Goal: Information Seeking & Learning: Learn about a topic

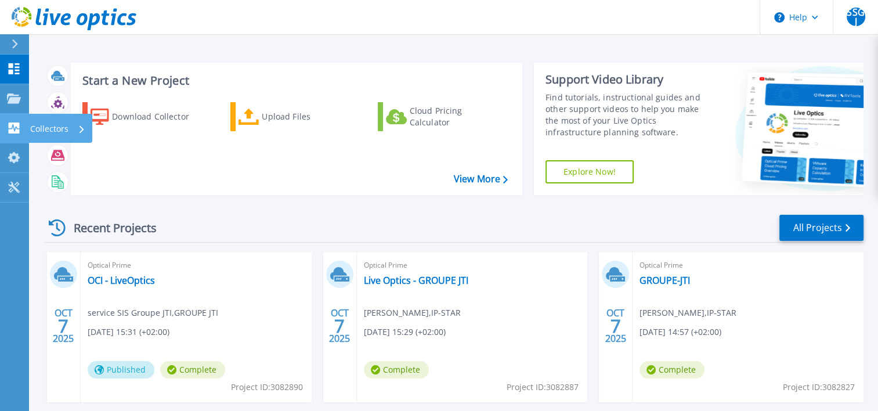
click at [26, 131] on link "Collectors Collectors" at bounding box center [14, 129] width 29 height 30
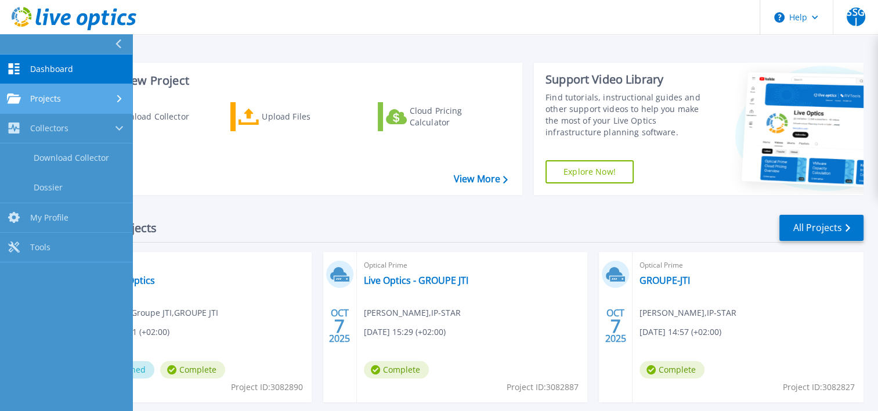
click at [52, 94] on span "Projects" at bounding box center [45, 98] width 31 height 10
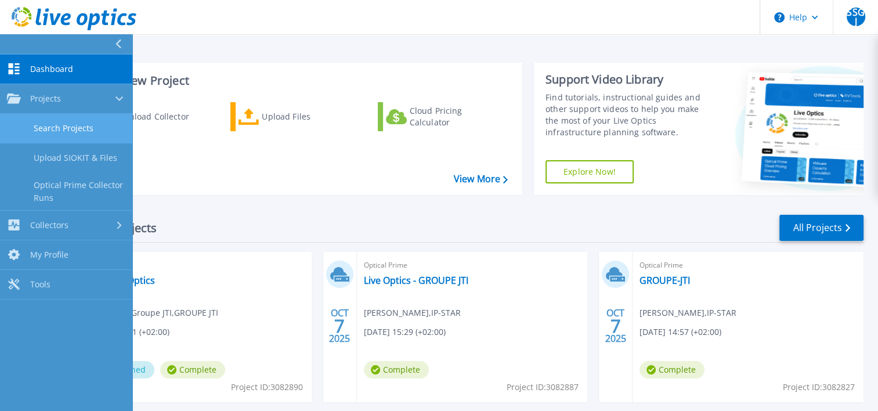
click at [71, 122] on link "Search Projects" at bounding box center [66, 129] width 132 height 30
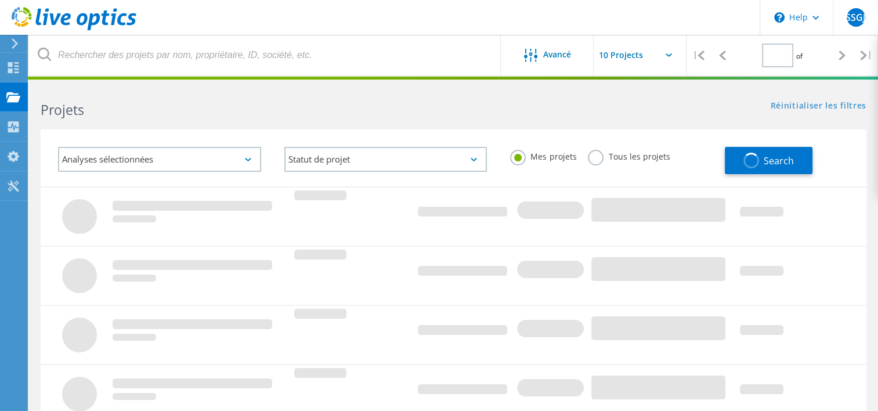
type input "1"
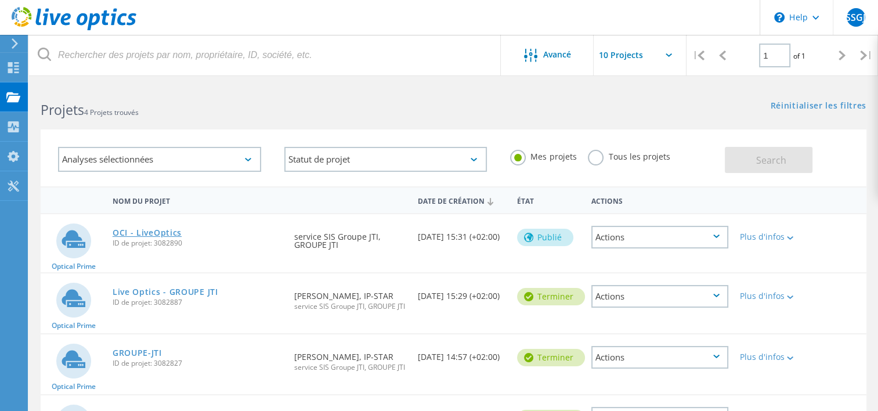
click at [165, 232] on link "OCI - LiveOptics" at bounding box center [147, 233] width 69 height 8
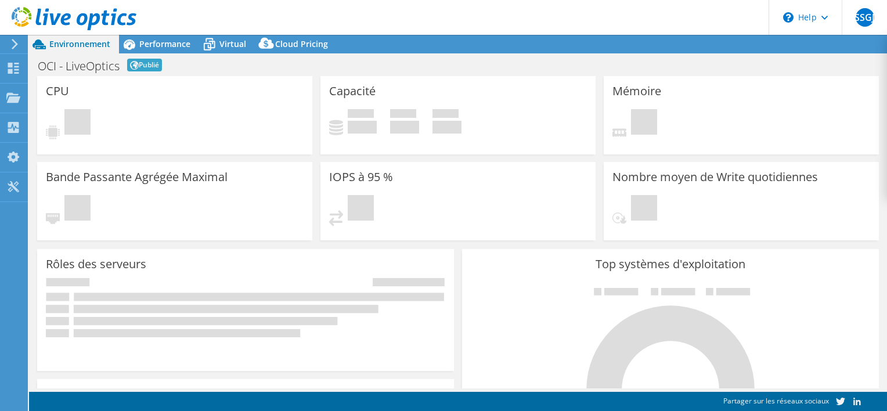
select select "USD"
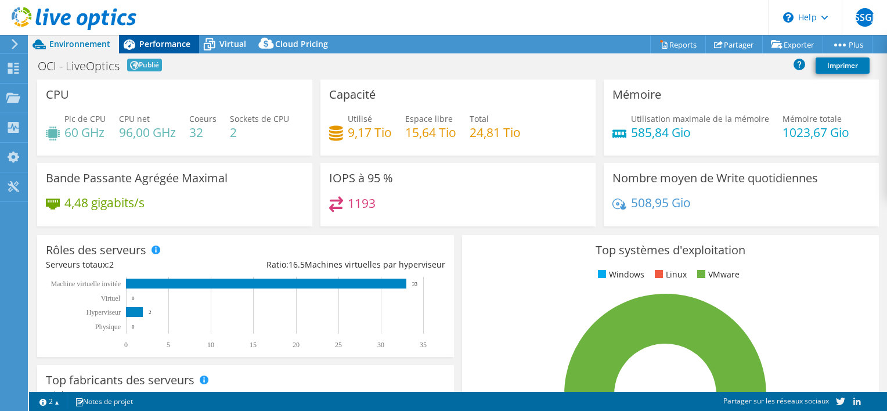
click at [171, 37] on div "Performance" at bounding box center [159, 44] width 80 height 19
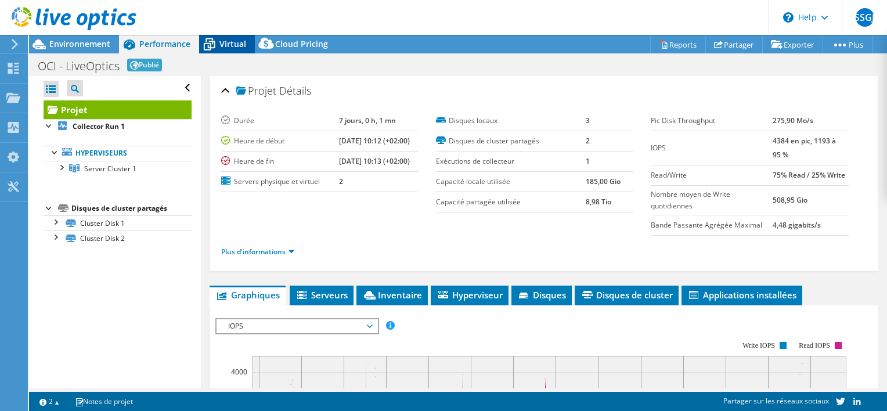
click at [208, 38] on icon at bounding box center [209, 40] width 8 height 4
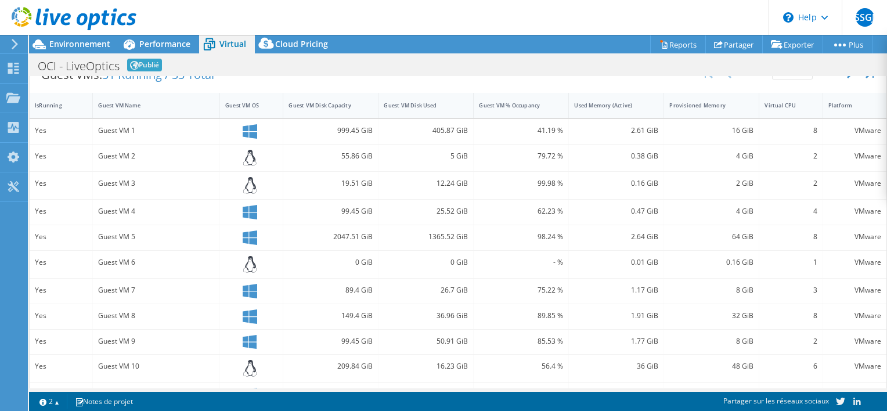
scroll to position [268, 0]
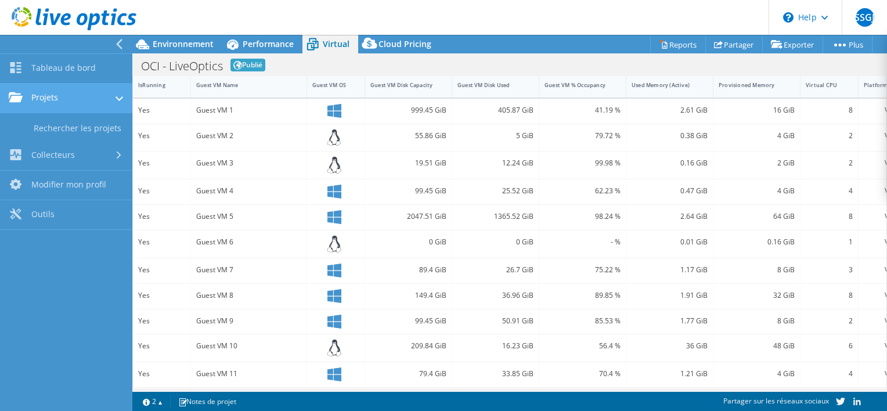
scroll to position [313, 0]
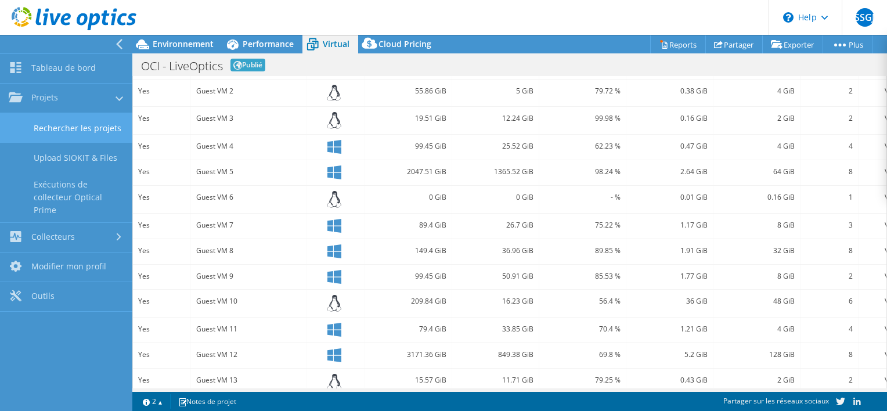
click at [78, 132] on link "Rechercher les projets" at bounding box center [66, 128] width 132 height 30
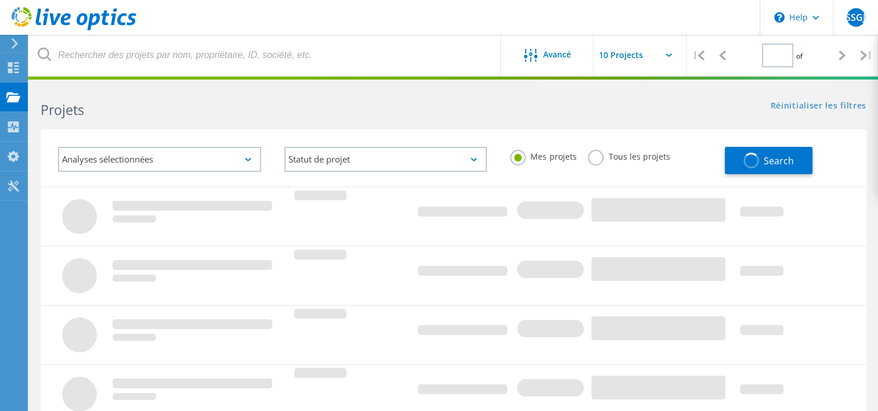
type input "1"
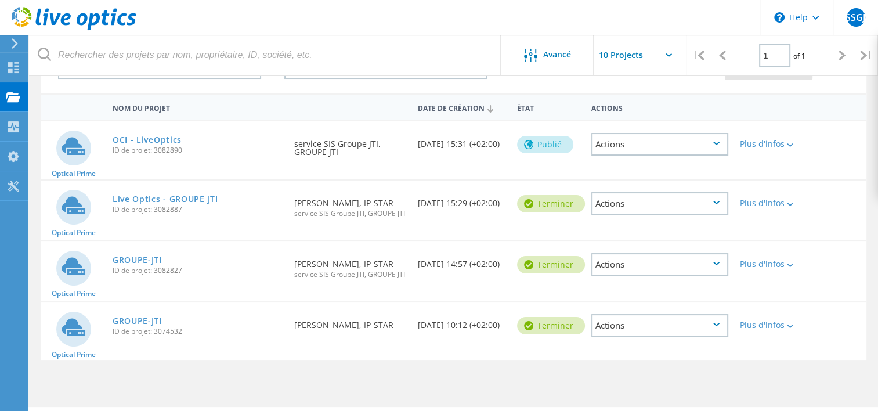
scroll to position [93, 0]
click at [143, 258] on link "GROUPE-JTI" at bounding box center [137, 260] width 49 height 8
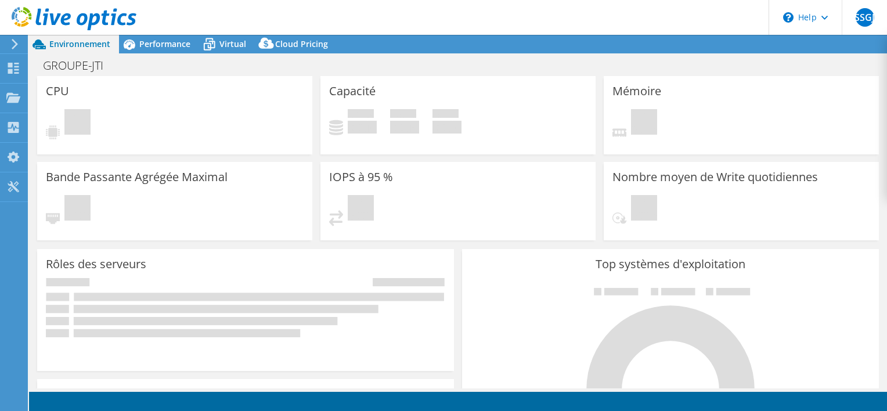
select select "EUFrankfurt"
select select "EUR"
click at [221, 47] on span "Virtual" at bounding box center [232, 43] width 27 height 11
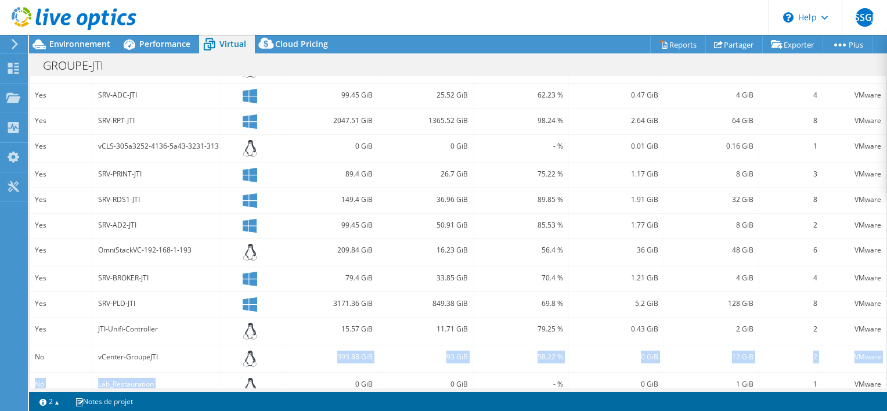
scroll to position [378, 0]
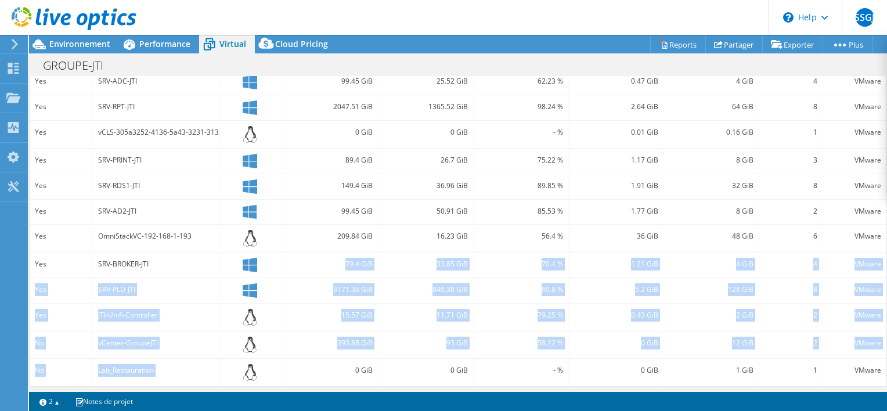
drag, startPoint x: 218, startPoint y: 376, endPoint x: 208, endPoint y: 266, distance: 110.1
click at [208, 266] on div "Yes SRV-GED-JTI 999.45 GiB 405.87 GiB 41.19 % 2.61 GiB 16 GiB 8 VMware Yes SRV-…" at bounding box center [458, 187] width 856 height 397
click at [208, 266] on div "SRV-BROKER-JTI" at bounding box center [156, 264] width 116 height 13
click at [145, 303] on div "JTI-Unifi-Controller" at bounding box center [156, 316] width 127 height 27
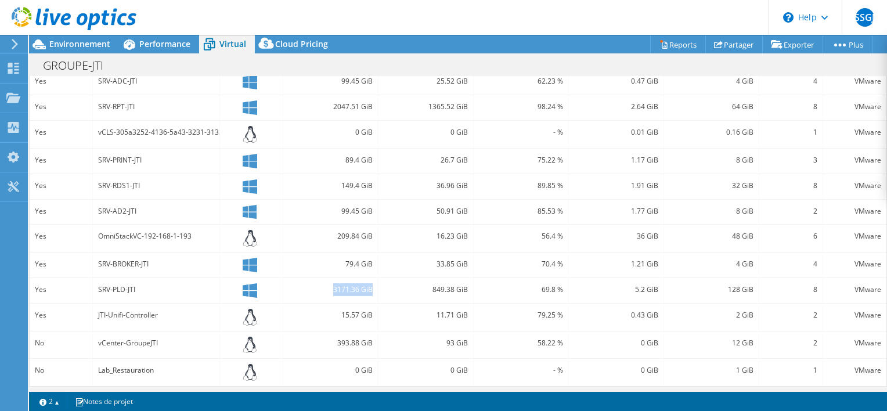
drag, startPoint x: 328, startPoint y: 285, endPoint x: 371, endPoint y: 290, distance: 43.8
click at [371, 290] on div "3171.36 GiB" at bounding box center [330, 290] width 95 height 25
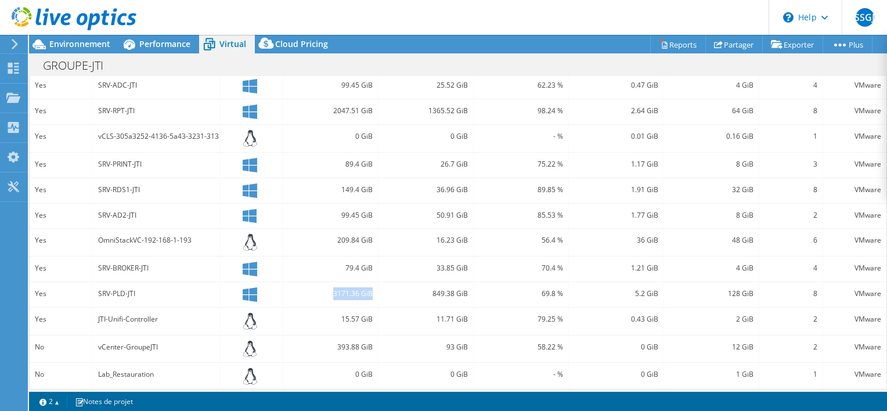
scroll to position [375, 0]
drag, startPoint x: 630, startPoint y: 290, endPoint x: 656, endPoint y: 288, distance: 25.6
click at [656, 288] on div "5.2 GiB" at bounding box center [616, 293] width 95 height 25
drag, startPoint x: 656, startPoint y: 288, endPoint x: 766, endPoint y: 288, distance: 110.3
click at [766, 288] on div "Yes SRV-PLD-JTI 3171.36 GiB 849.38 GiB 69.8 % 5.2 GiB 128 GiB 8 VMware" at bounding box center [458, 293] width 856 height 25
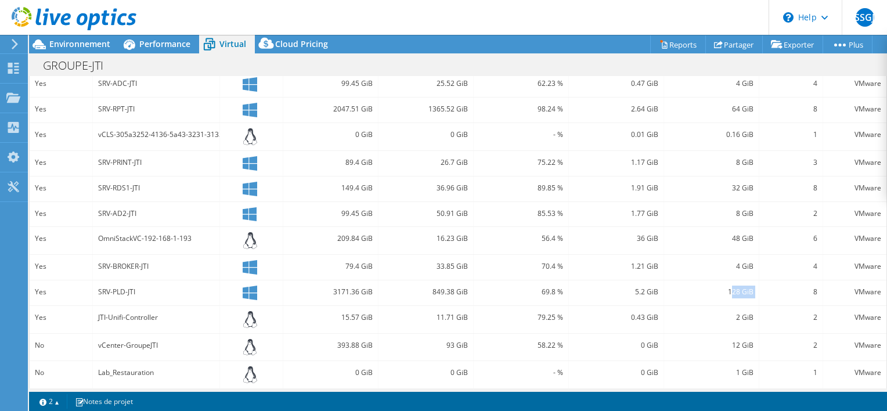
scroll to position [378, 0]
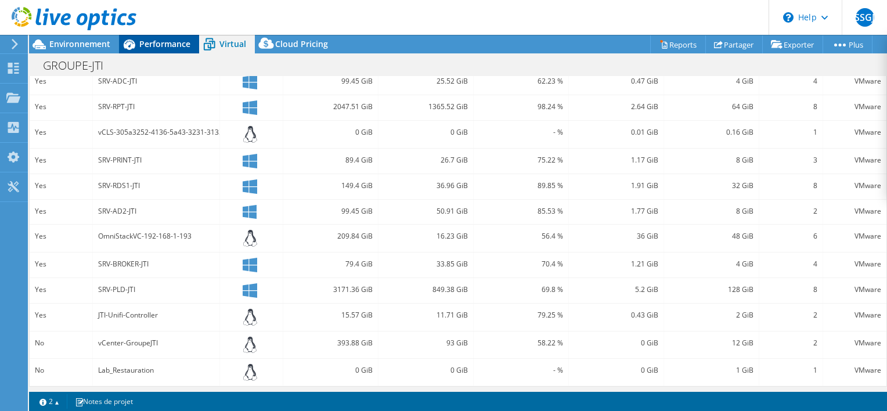
click at [169, 42] on span "Performance" at bounding box center [164, 43] width 51 height 11
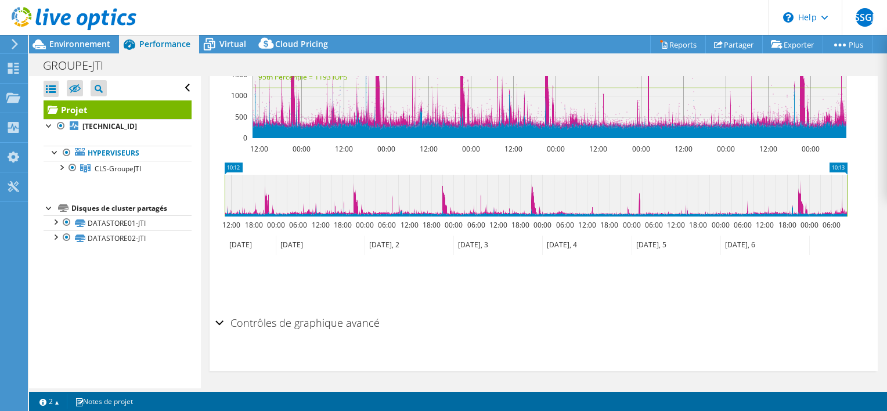
scroll to position [0, 0]
click at [15, 99] on use at bounding box center [13, 97] width 14 height 10
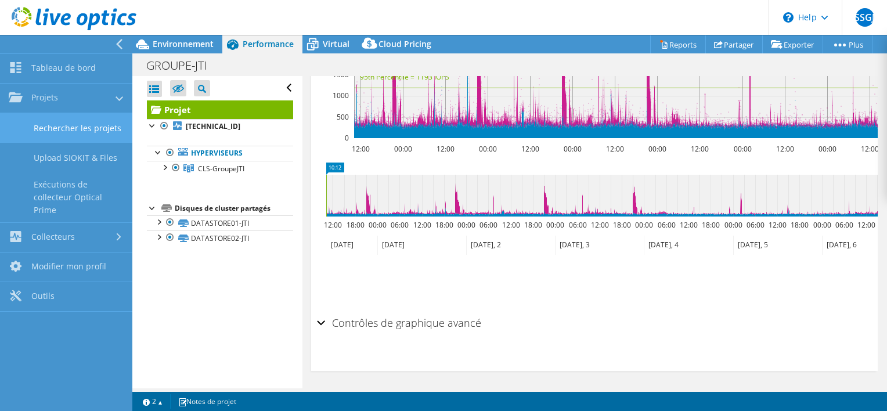
click at [53, 128] on link "Rechercher les projets" at bounding box center [66, 128] width 132 height 30
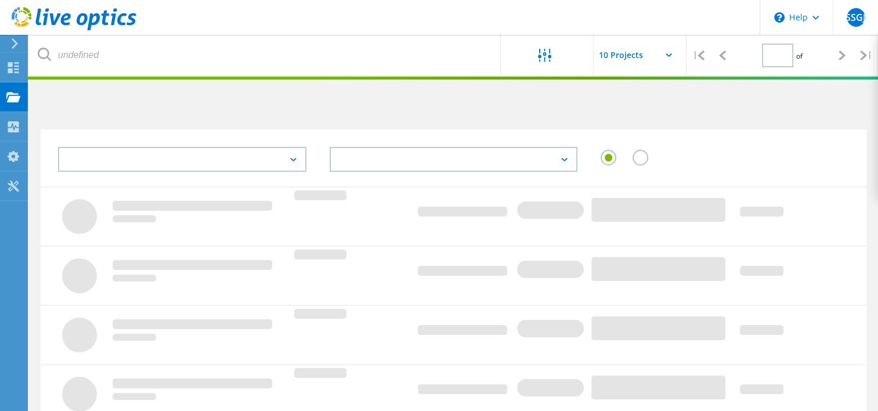
type input "1"
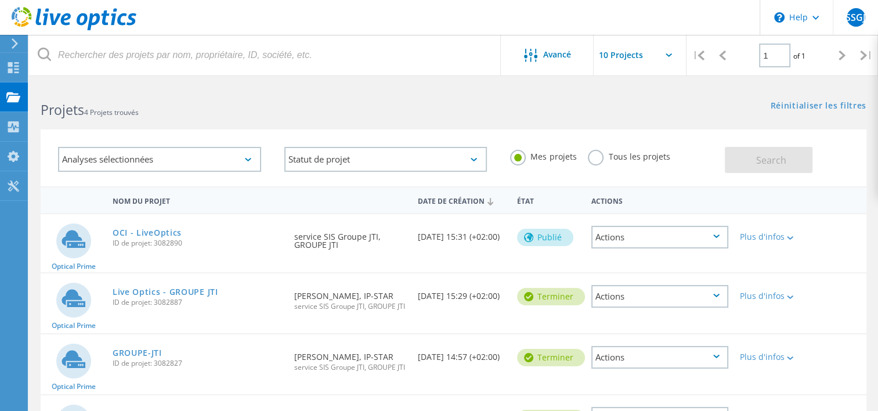
scroll to position [123, 0]
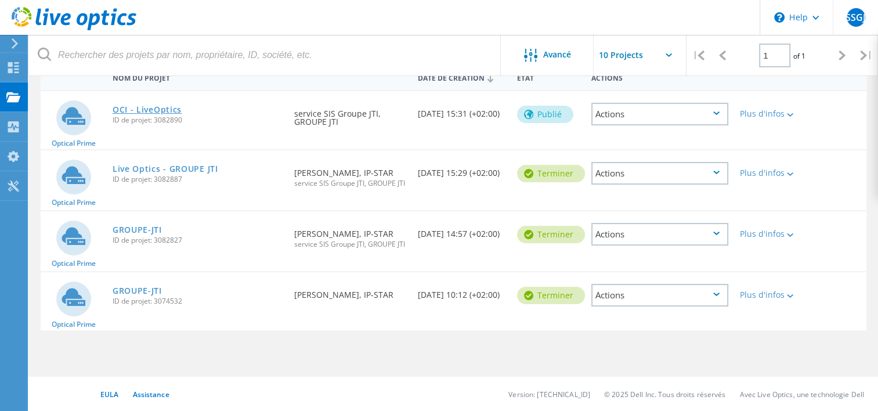
click at [156, 106] on link "OCI - LiveOptics" at bounding box center [147, 110] width 69 height 8
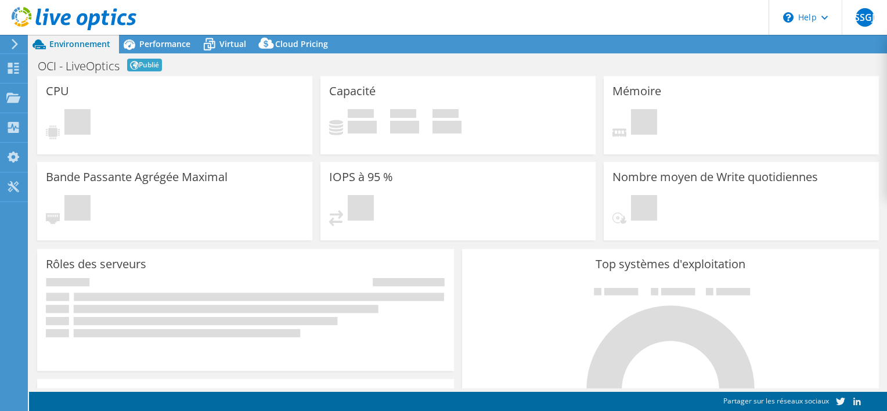
select select "USD"
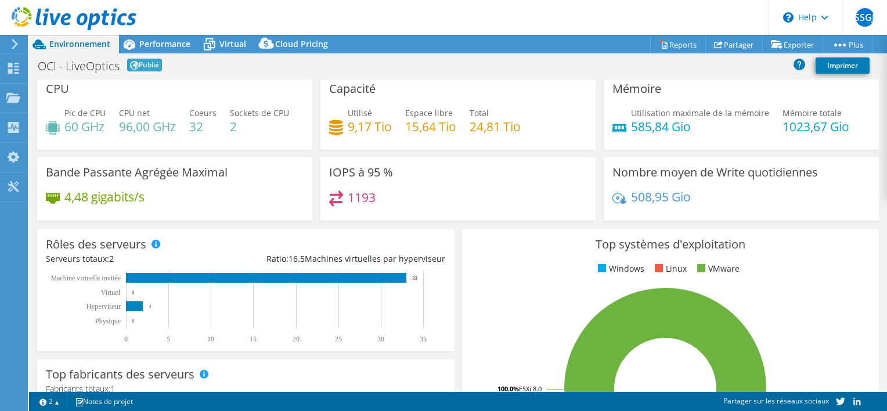
scroll to position [5, 0]
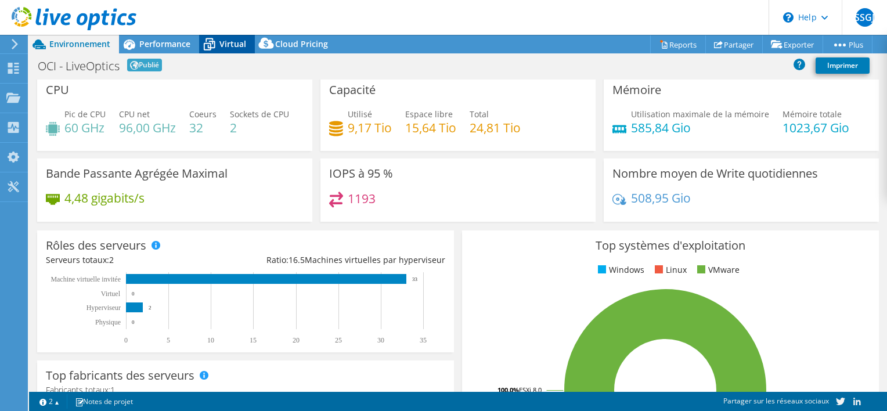
click at [216, 46] on icon at bounding box center [209, 44] width 20 height 20
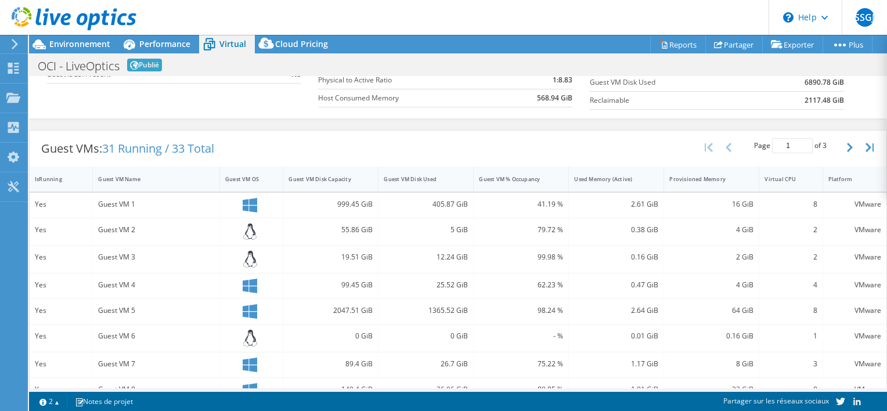
scroll to position [199, 0]
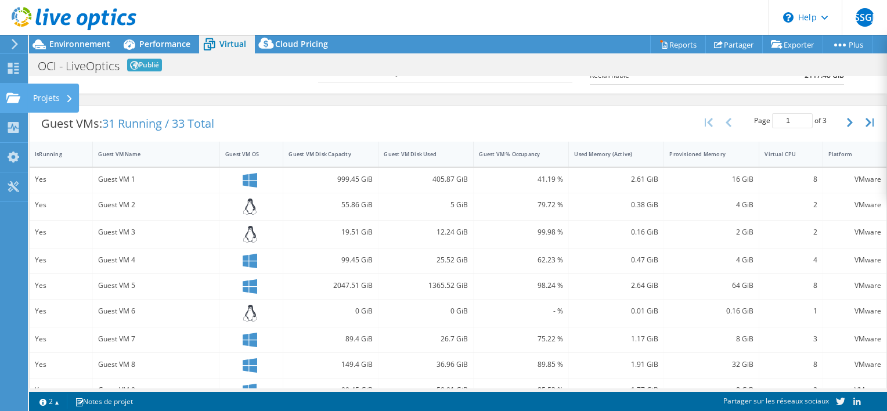
click at [13, 102] on use at bounding box center [13, 97] width 14 height 10
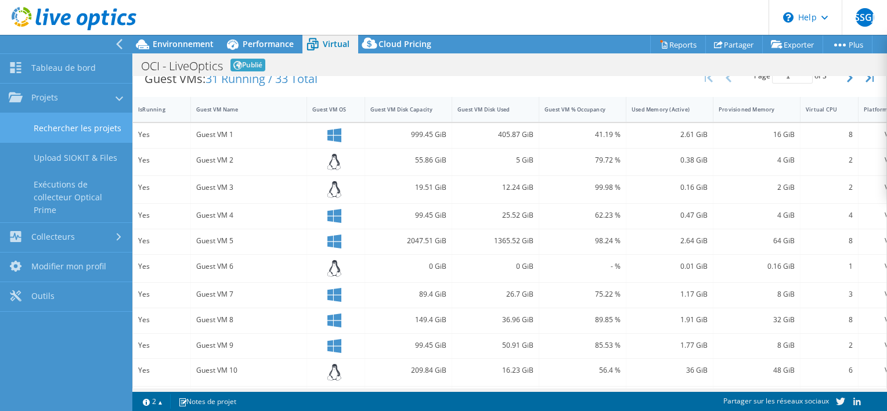
click at [68, 127] on link "Rechercher les projets" at bounding box center [66, 128] width 132 height 30
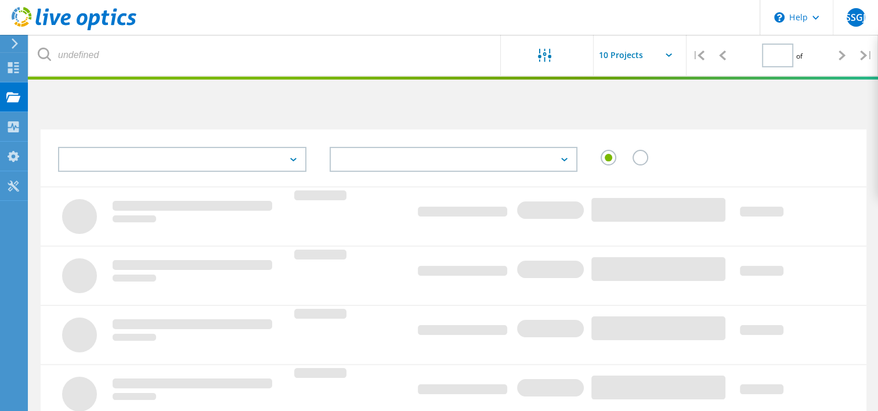
type input "1"
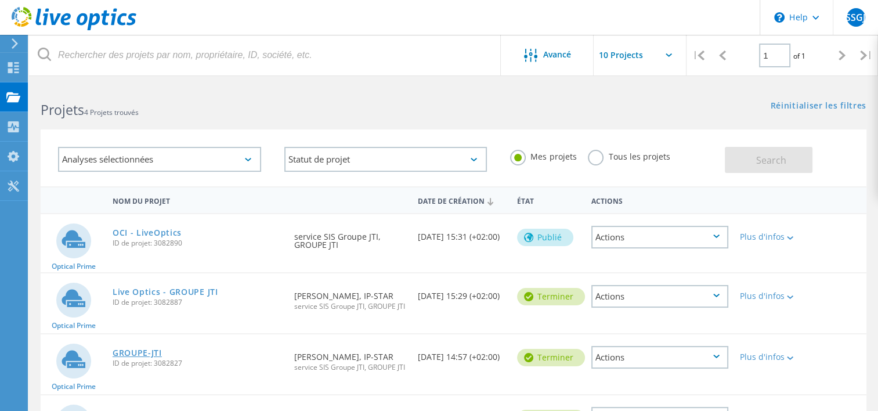
click at [147, 349] on link "GROUPE-JTI" at bounding box center [137, 353] width 49 height 8
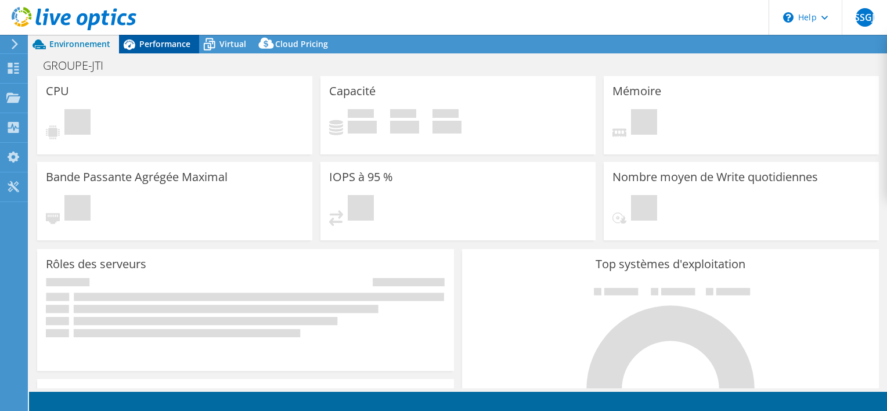
select select "EUFrankfurt"
select select "EUR"
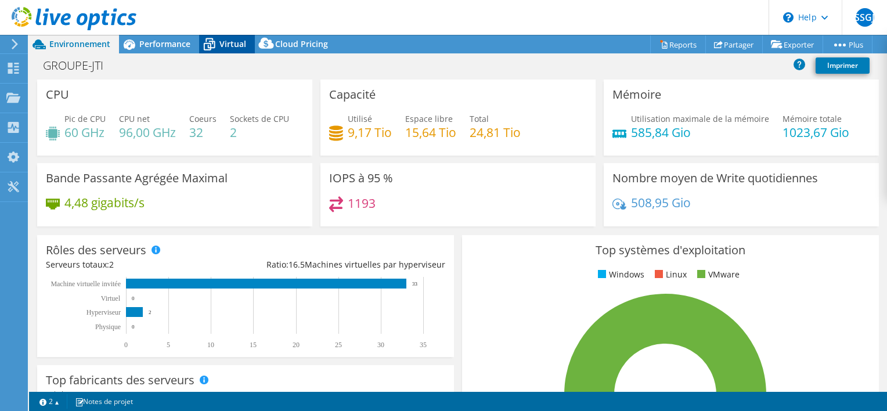
drag, startPoint x: 162, startPoint y: 44, endPoint x: 218, endPoint y: 39, distance: 55.9
click at [218, 39] on icon at bounding box center [209, 44] width 20 height 20
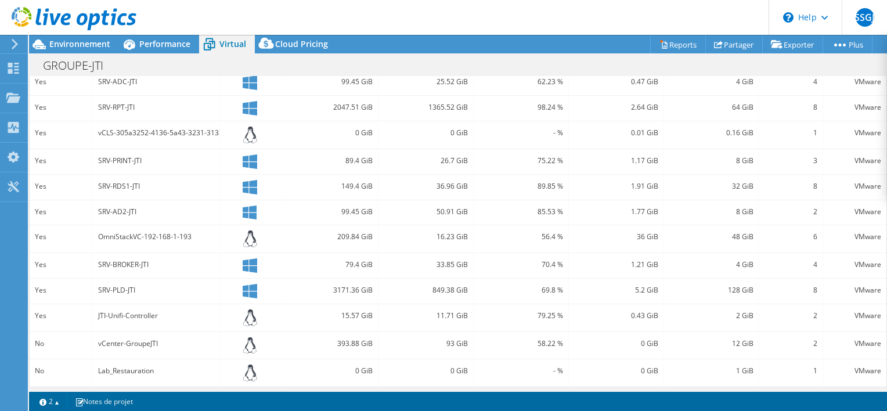
scroll to position [378, 0]
click at [60, 402] on link "2" at bounding box center [49, 401] width 36 height 15
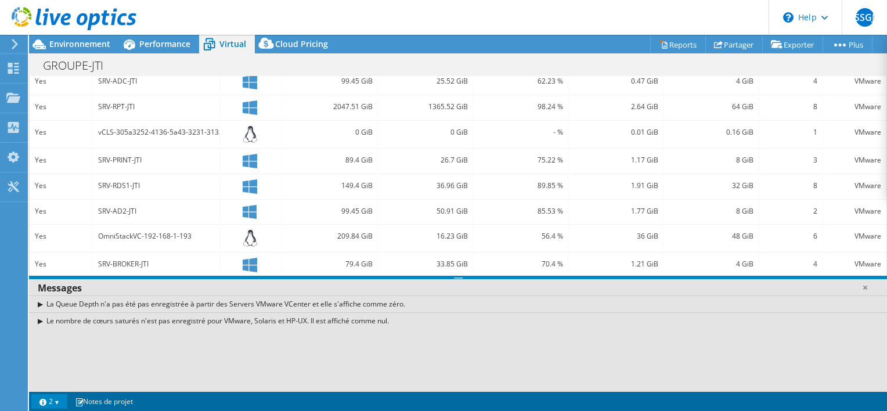
click at [61, 400] on link "2" at bounding box center [49, 401] width 36 height 15
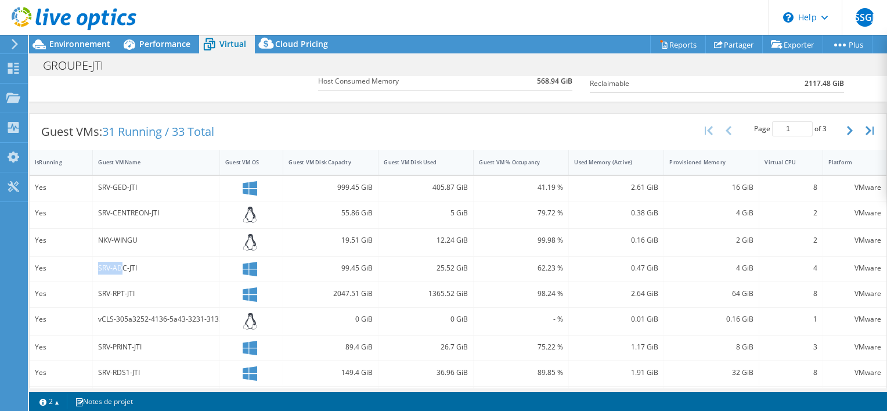
scroll to position [190, 0]
click at [841, 132] on button "button" at bounding box center [851, 132] width 20 height 22
type input "2"
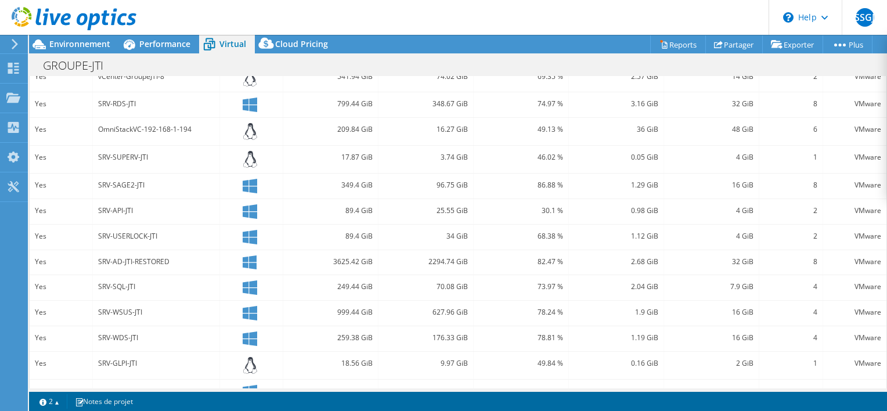
scroll to position [328, 0]
click at [421, 21] on header "SSGJ Utilisateur final service SIS Groupe JTI [EMAIL_ADDRESS][DOMAIN_NAME] GROU…" at bounding box center [443, 17] width 887 height 35
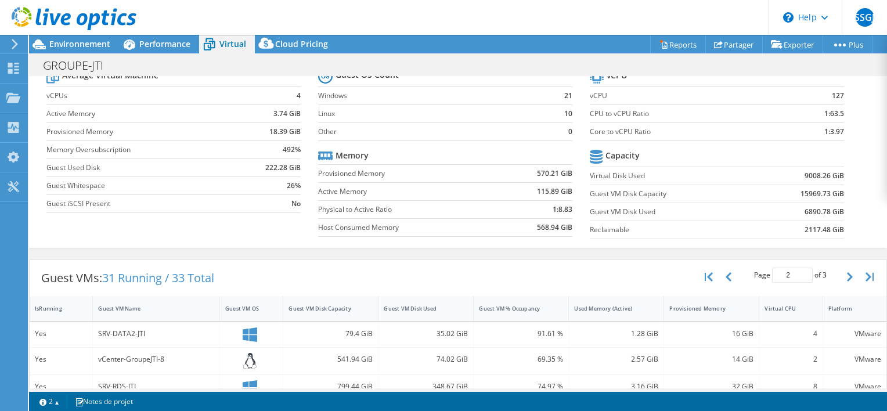
scroll to position [0, 0]
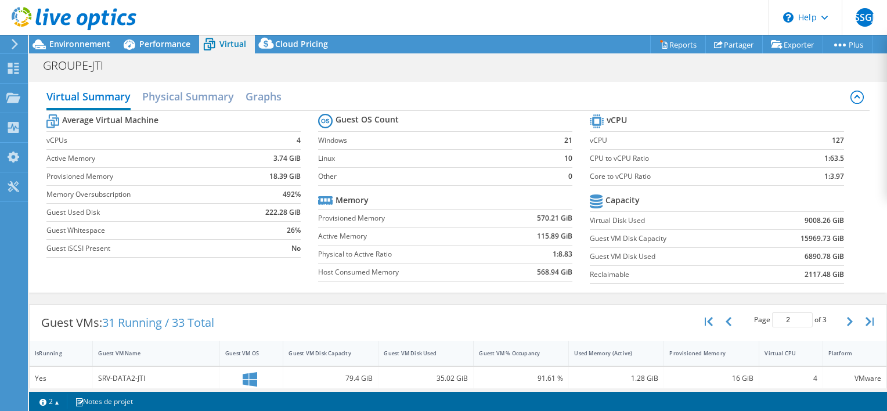
click at [411, 187] on section "Guest OS Count Windows 21 Linux 10 Other 0 Memory Provisioned Memory 570.21 GiB…" at bounding box center [454, 199] width 272 height 176
click at [86, 288] on div "Virtual Summary Physical Summary Graphs Average Virtual Machine vCPUs 4 Active …" at bounding box center [458, 187] width 858 height 211
click at [77, 44] on span "Environnement" at bounding box center [79, 43] width 61 height 11
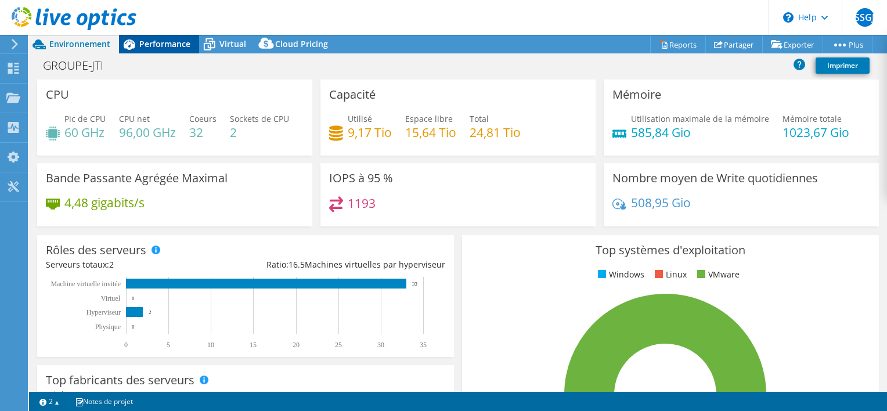
click at [172, 45] on span "Performance" at bounding box center [164, 43] width 51 height 11
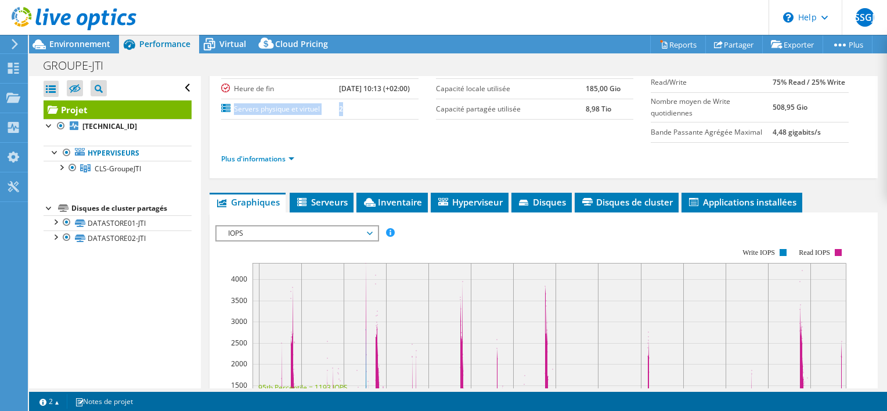
drag, startPoint x: 330, startPoint y: 108, endPoint x: 235, endPoint y: 102, distance: 94.8
click at [235, 102] on tr "Servers physique et virtuel 2" at bounding box center [319, 109] width 197 height 20
drag, startPoint x: 235, startPoint y: 102, endPoint x: 287, endPoint y: 88, distance: 54.0
click at [287, 88] on label "Heure de fin" at bounding box center [280, 89] width 118 height 12
drag, startPoint x: 287, startPoint y: 88, endPoint x: 397, endPoint y: 134, distance: 118.9
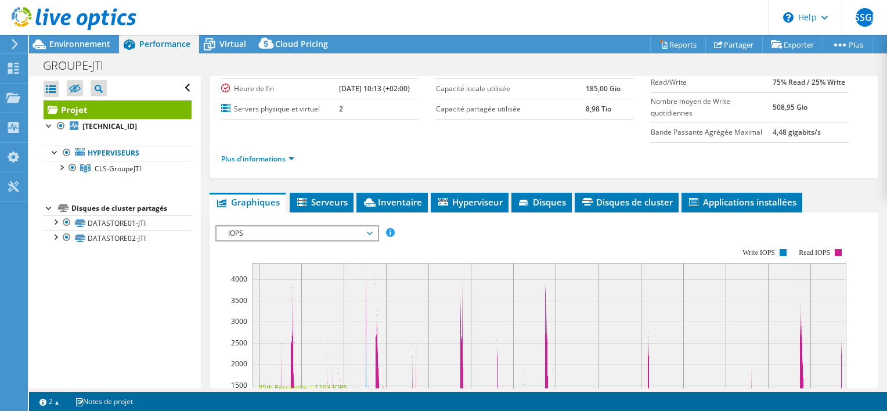
click at [397, 134] on section "Préparé pour: [PERSON_NAME], [PERSON_NAME][EMAIL_ADDRESS][PERSON_NAME][DOMAIN_N…" at bounding box center [543, 87] width 645 height 178
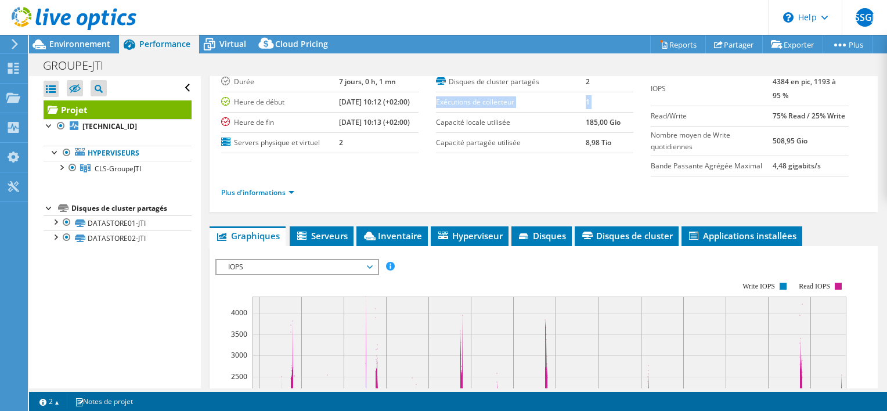
scroll to position [64, 0]
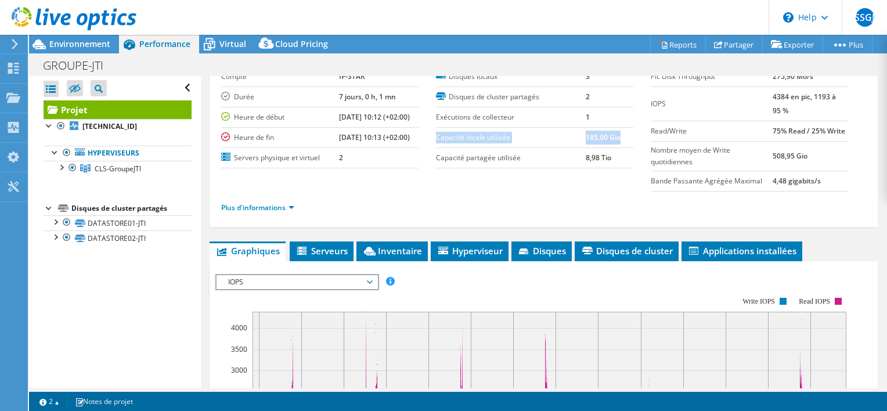
drag, startPoint x: 433, startPoint y: 86, endPoint x: 617, endPoint y: 136, distance: 190.6
click at [617, 136] on tr "Capacité locale utilisée 185,00 Gio" at bounding box center [534, 137] width 197 height 20
click at [436, 153] on label "Capacité partagée utilisée" at bounding box center [511, 158] width 150 height 12
drag, startPoint x: 435, startPoint y: 153, endPoint x: 615, endPoint y: 157, distance: 180.5
click at [615, 157] on tr "Capacité partagée utilisée 8,98 Tio" at bounding box center [534, 157] width 197 height 20
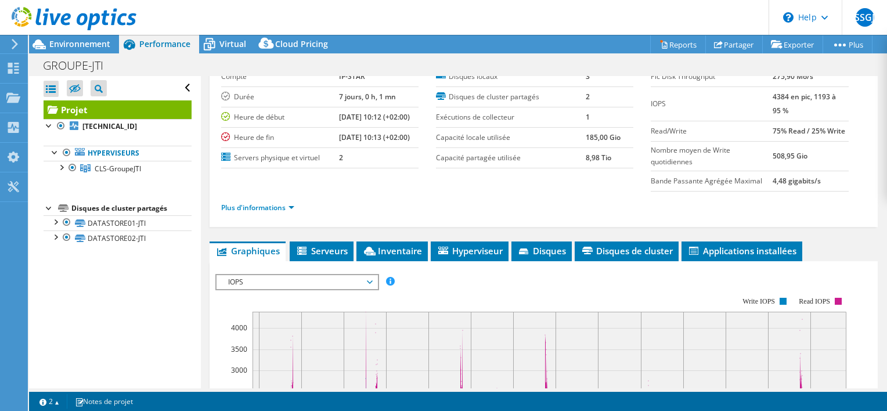
drag, startPoint x: 615, startPoint y: 157, endPoint x: 630, endPoint y: 181, distance: 28.4
click at [630, 181] on section "Préparé pour: [PERSON_NAME], [PERSON_NAME][EMAIL_ADDRESS][PERSON_NAME][DOMAIN_N…" at bounding box center [543, 135] width 645 height 178
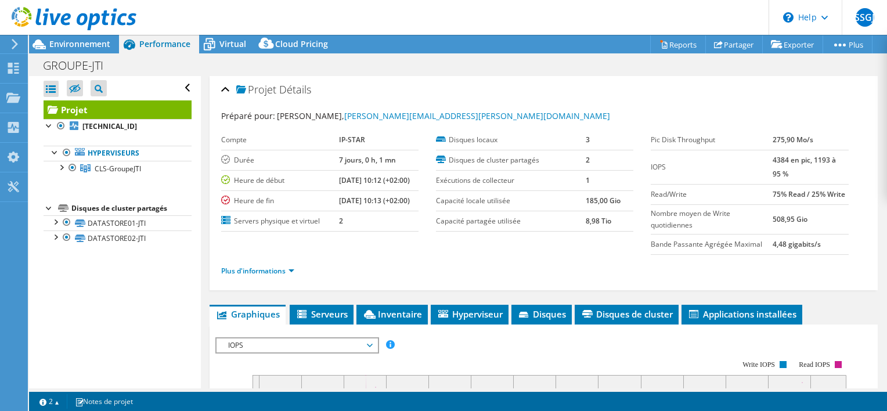
scroll to position [0, 0]
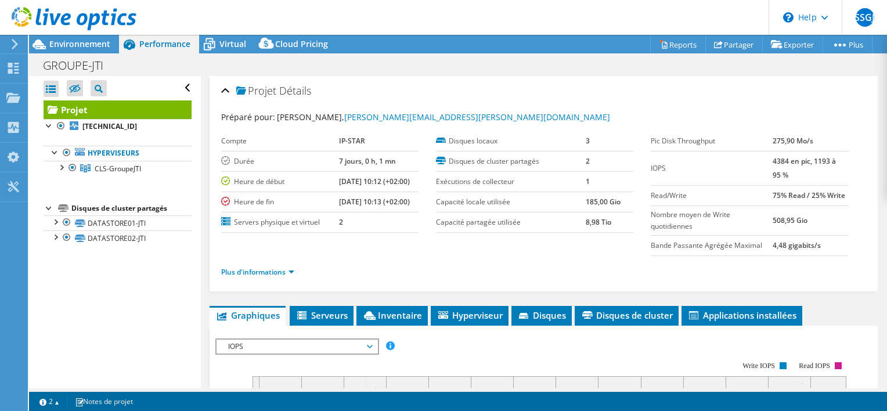
drag, startPoint x: 248, startPoint y: 88, endPoint x: 313, endPoint y: 95, distance: 64.7
click at [313, 95] on div "Projet Détails" at bounding box center [543, 91] width 645 height 25
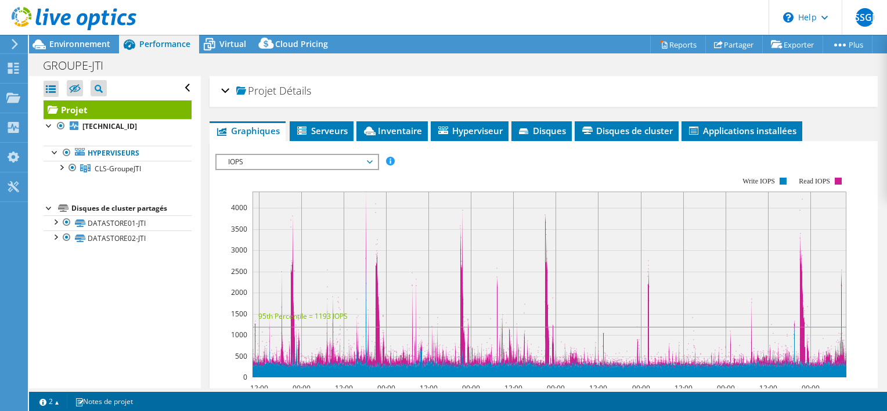
drag, startPoint x: 313, startPoint y: 95, endPoint x: 386, endPoint y: 99, distance: 73.2
click at [386, 99] on div "Projet Détails" at bounding box center [543, 91] width 645 height 25
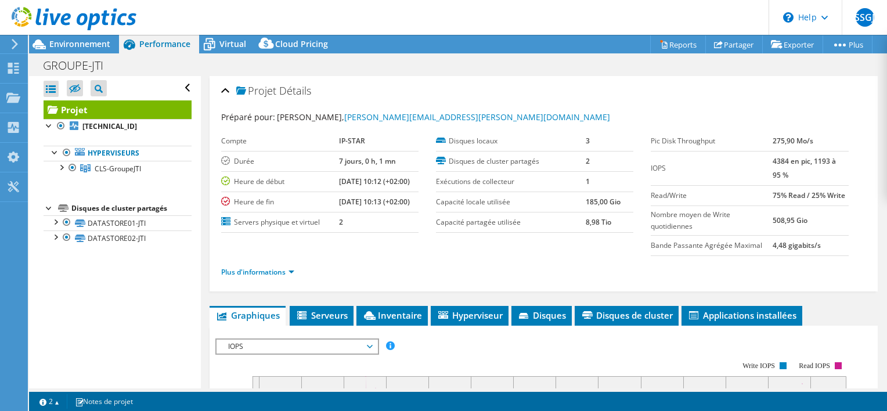
drag, startPoint x: 248, startPoint y: 90, endPoint x: 323, endPoint y: 86, distance: 74.4
click at [323, 86] on div "Projet Détails" at bounding box center [543, 91] width 645 height 25
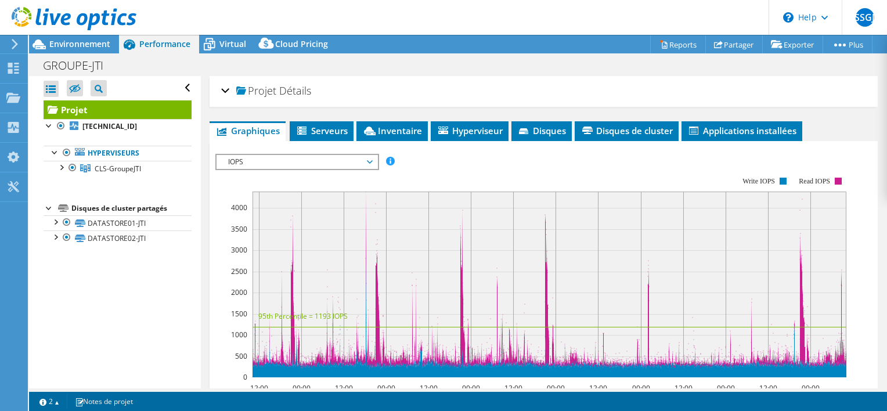
click at [225, 89] on div "Projet Détails" at bounding box center [543, 91] width 645 height 25
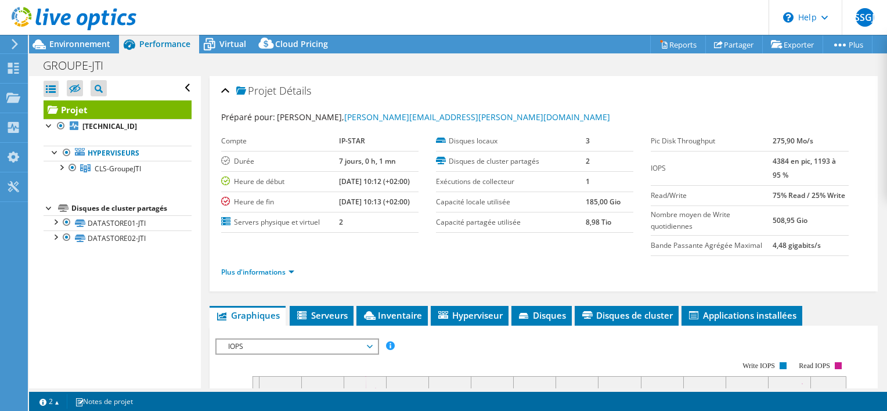
click at [333, 84] on div "Projet Détails" at bounding box center [543, 91] width 645 height 25
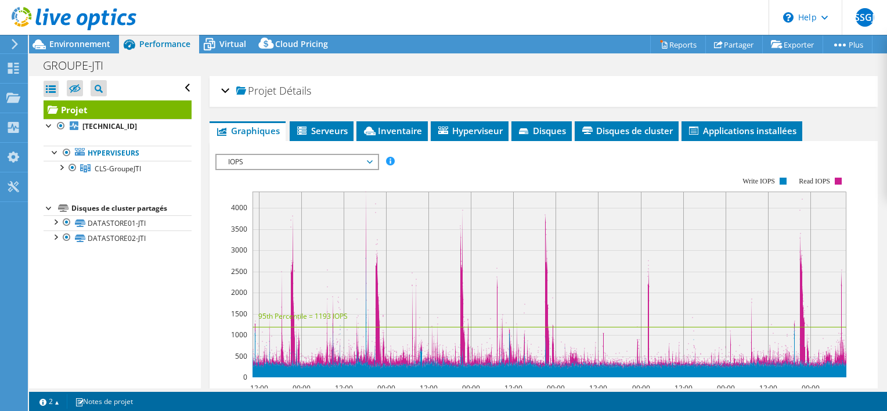
click at [333, 84] on div "Projet Détails" at bounding box center [543, 91] width 645 height 25
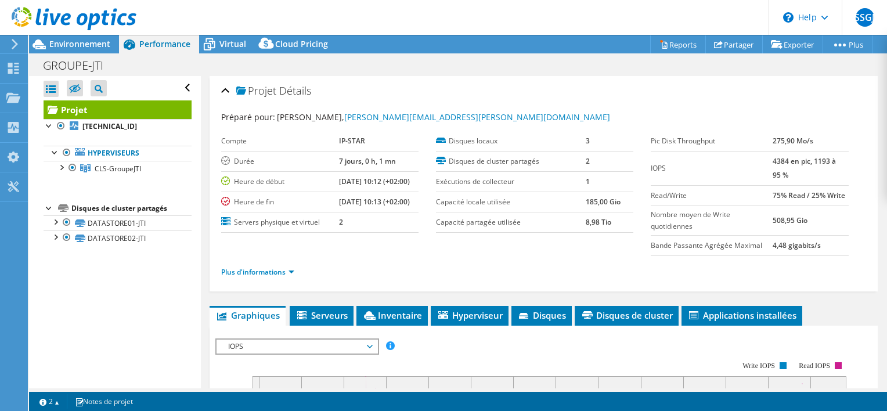
drag, startPoint x: 248, startPoint y: 88, endPoint x: 310, endPoint y: 91, distance: 61.6
click at [310, 91] on div "Projet Détails" at bounding box center [543, 91] width 645 height 25
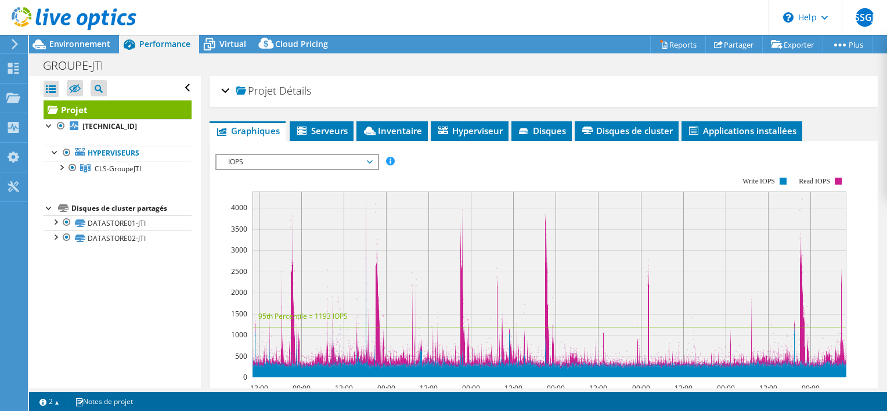
drag, startPoint x: 310, startPoint y: 91, endPoint x: 221, endPoint y: 88, distance: 88.8
click at [221, 88] on div "Projet Détails" at bounding box center [543, 91] width 645 height 25
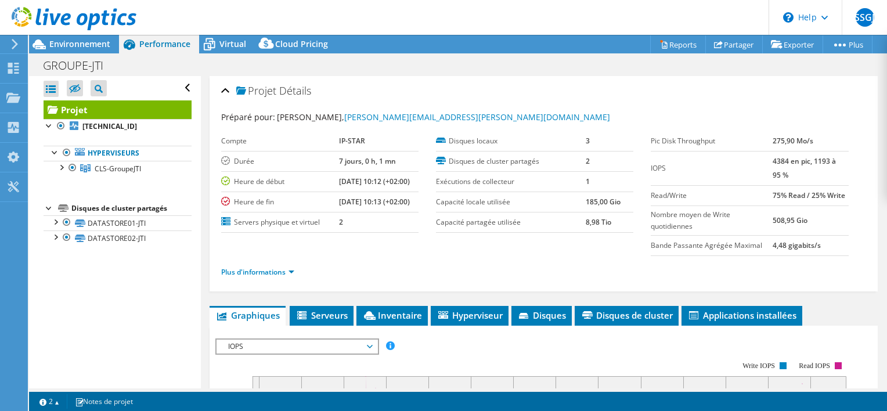
click at [325, 88] on div "Projet Détails" at bounding box center [543, 91] width 645 height 25
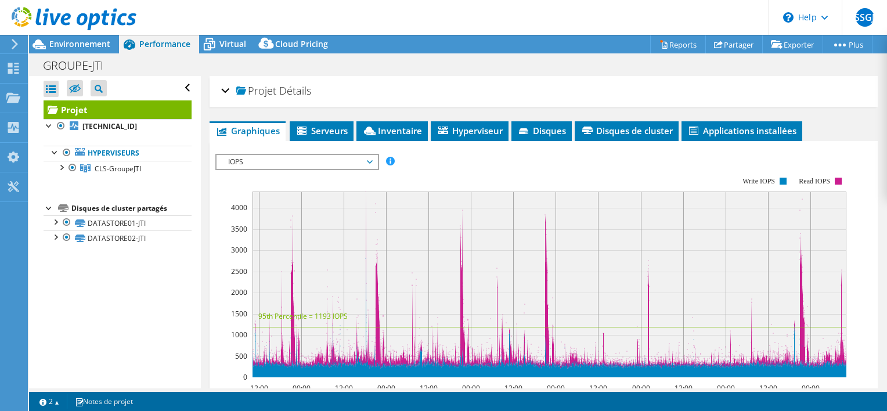
click at [325, 88] on div "Projet Détails" at bounding box center [543, 91] width 645 height 25
